Goal: Task Accomplishment & Management: Manage account settings

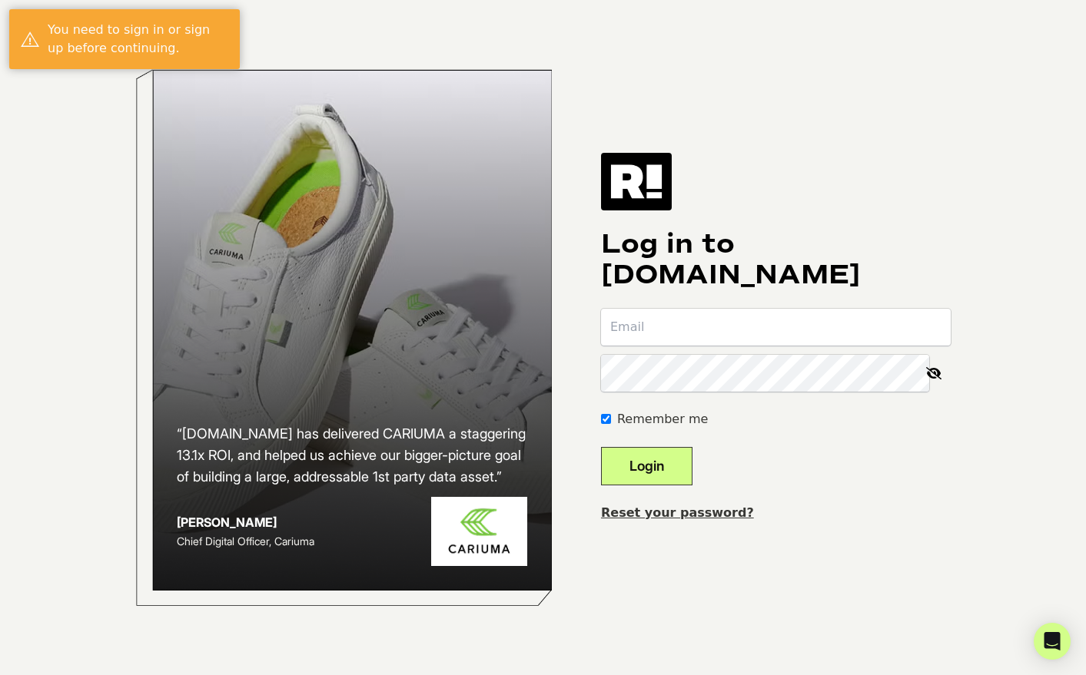
type input "jessica@conservationfla.org"
click at [668, 466] on button "Login" at bounding box center [646, 466] width 91 height 38
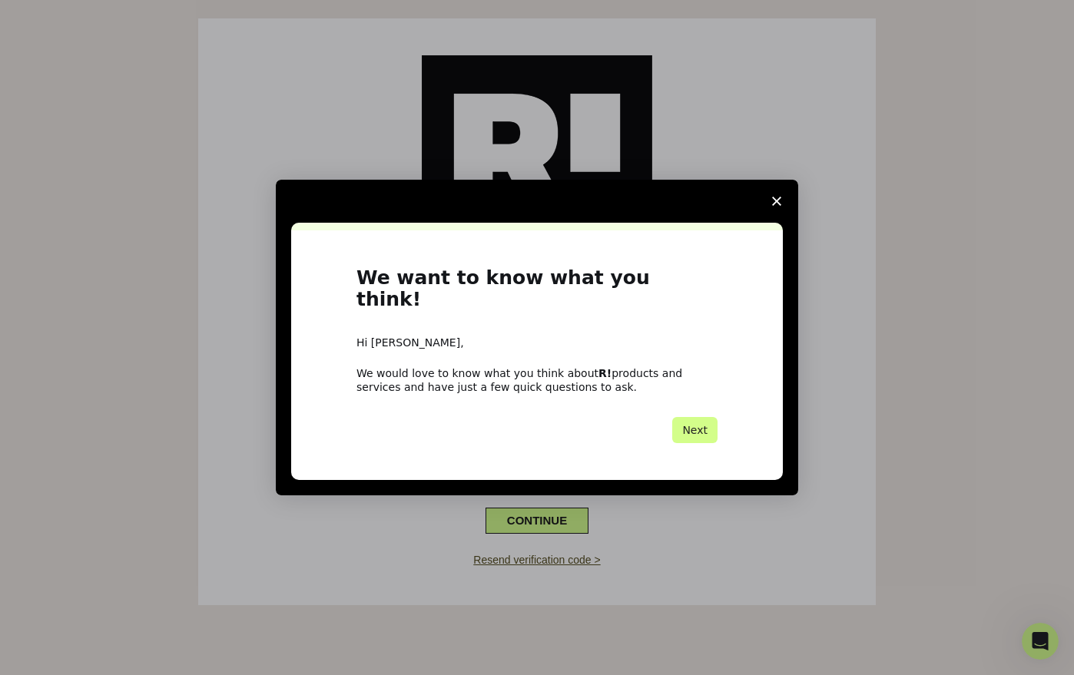
click at [781, 206] on icon "Close survey" at bounding box center [776, 201] width 9 height 9
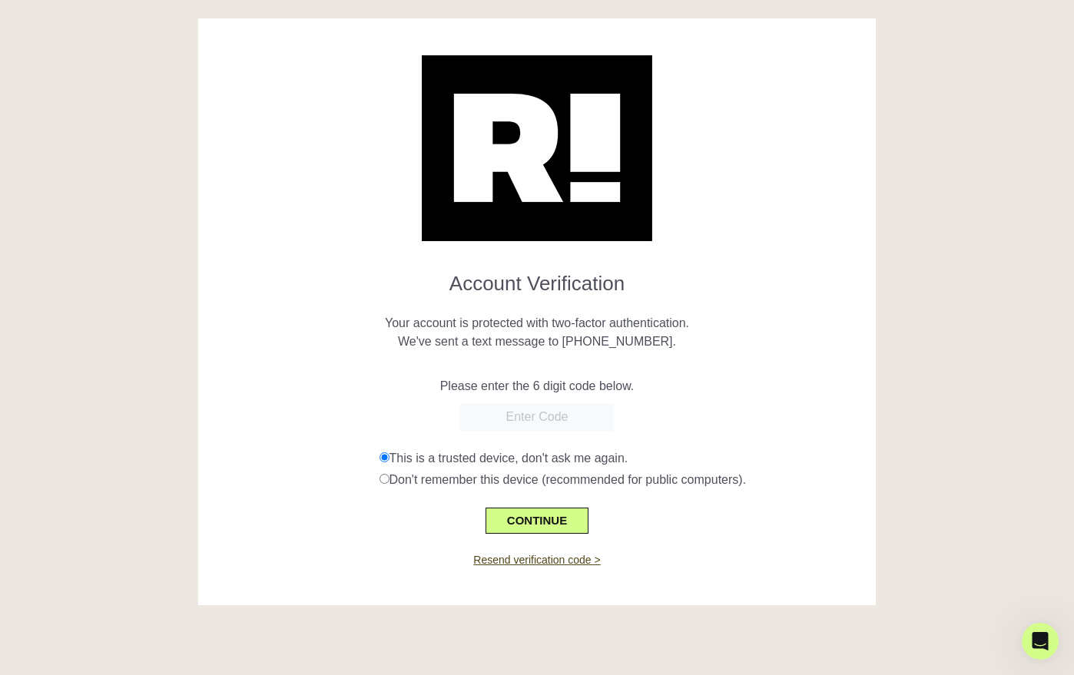
click at [562, 418] on input "text" at bounding box center [537, 417] width 154 height 28
type input "033832"
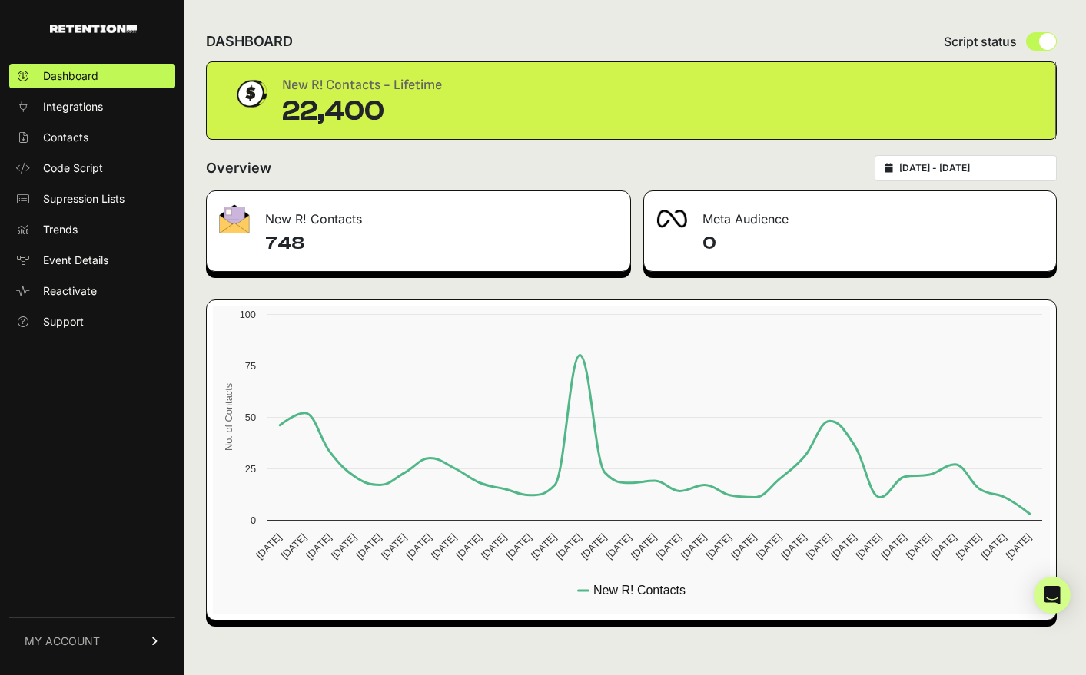
click at [97, 635] on span "MY ACCOUNT" at bounding box center [62, 641] width 75 height 15
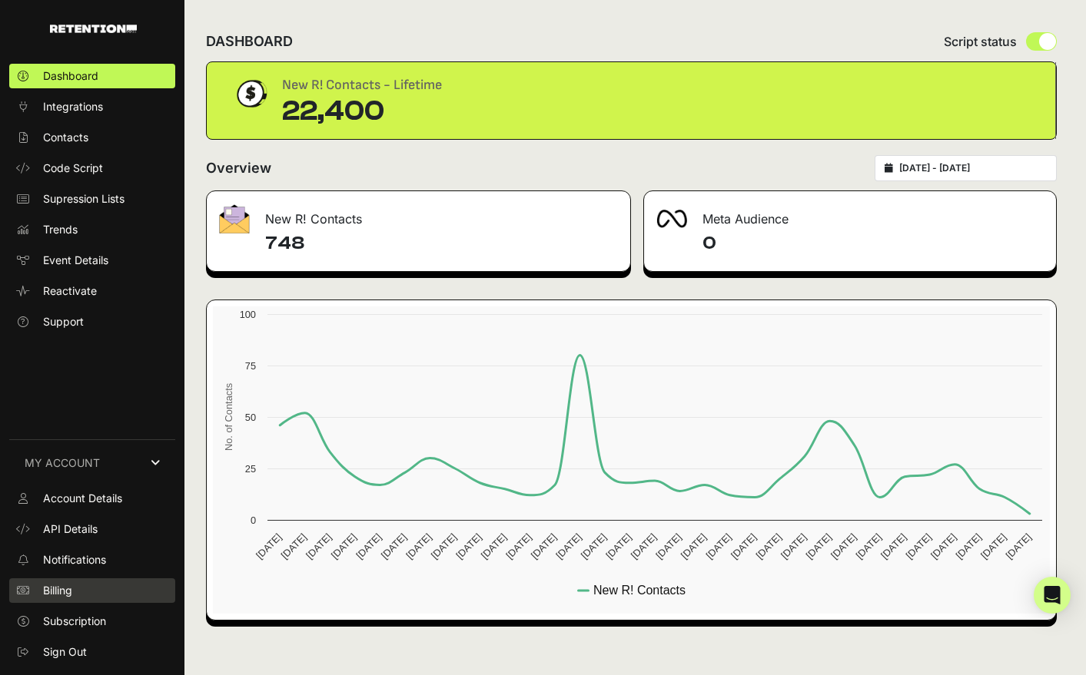
click at [67, 587] on span "Billing" at bounding box center [57, 590] width 29 height 15
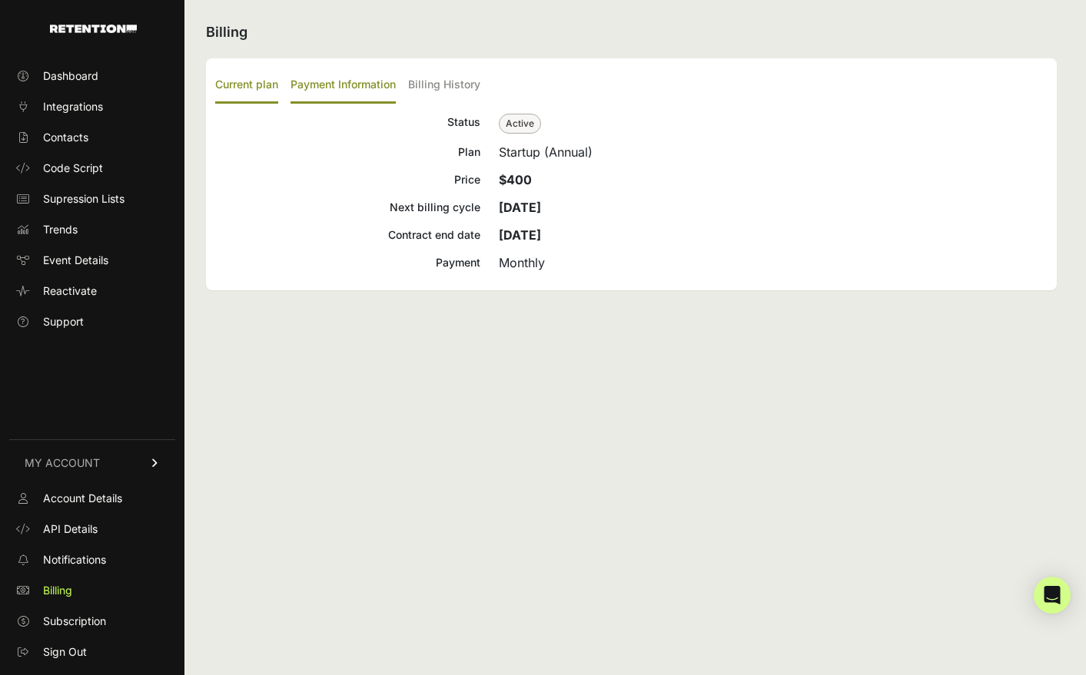
click at [390, 83] on label "Payment Information" at bounding box center [342, 86] width 105 height 36
click at [0, 0] on input "Payment Information" at bounding box center [0, 0] width 0 height 0
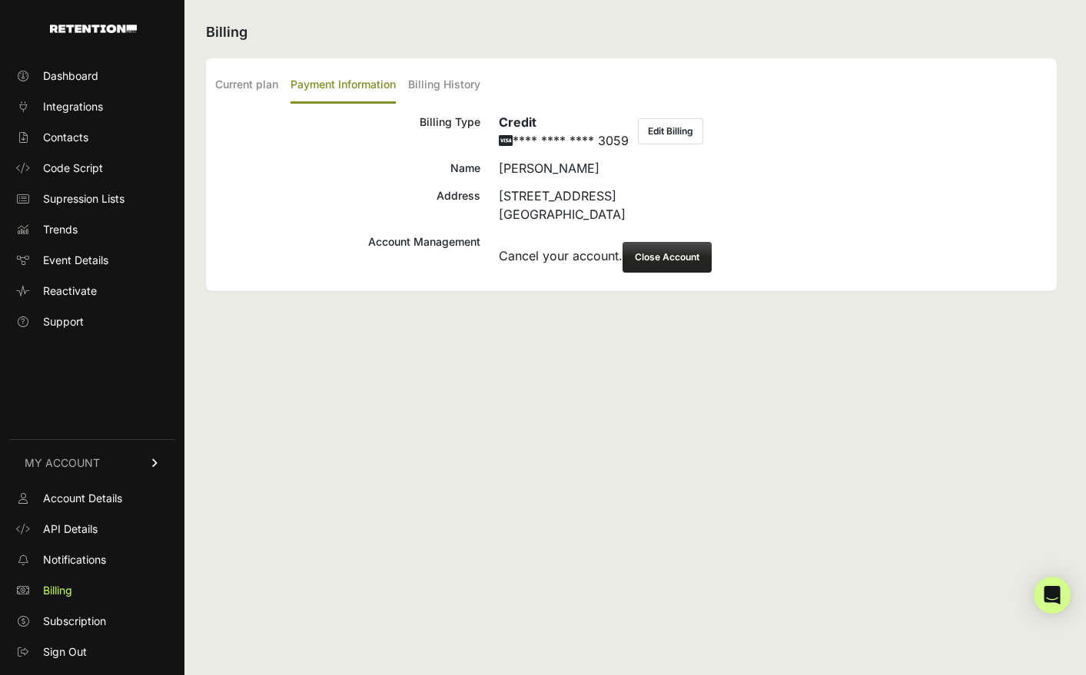
click at [656, 138] on button "Edit Billing" at bounding box center [670, 131] width 65 height 26
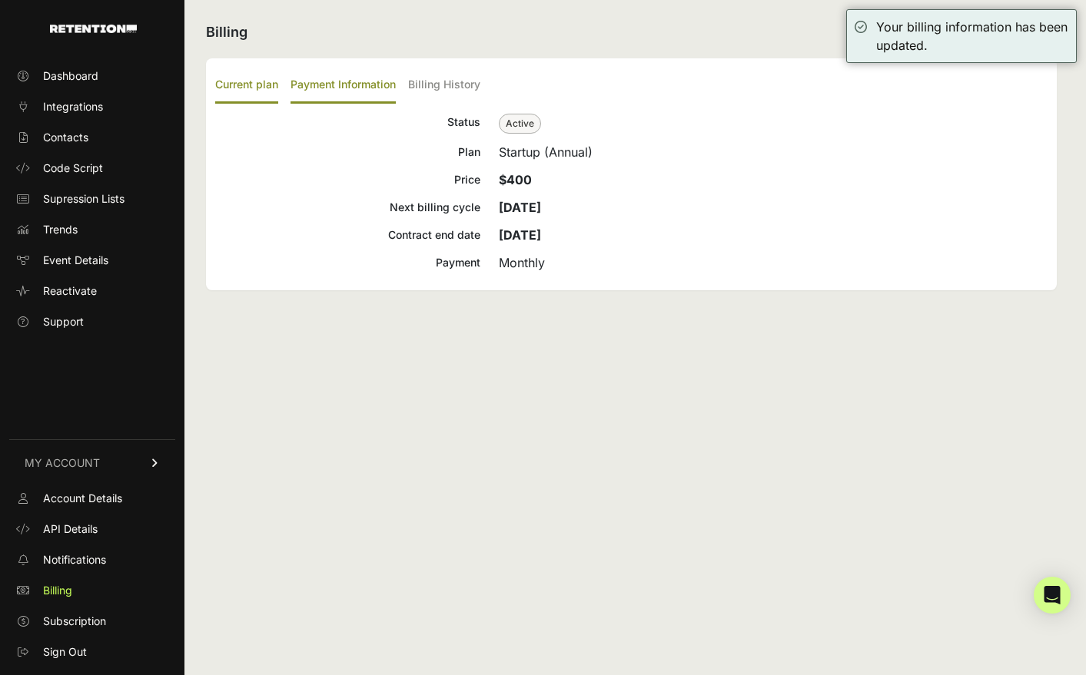
click at [350, 91] on label "Payment Information" at bounding box center [342, 86] width 105 height 36
click at [0, 0] on input "Payment Information" at bounding box center [0, 0] width 0 height 0
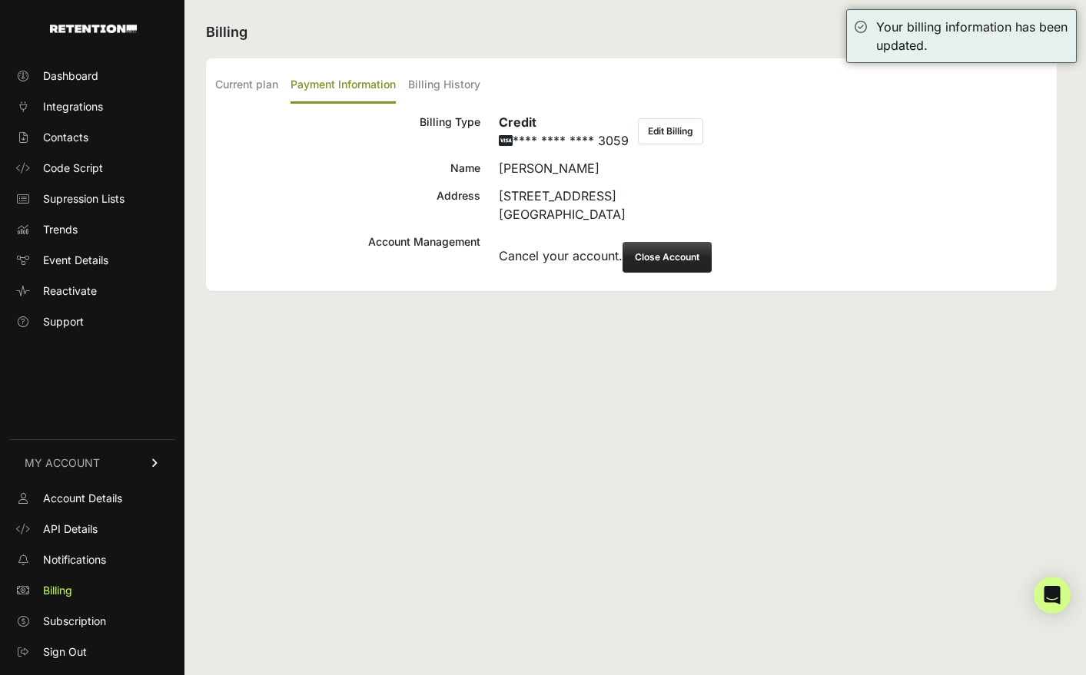
click at [562, 211] on div "[STREET_ADDRESS]" at bounding box center [773, 205] width 549 height 37
